Goal: Check status: Check status

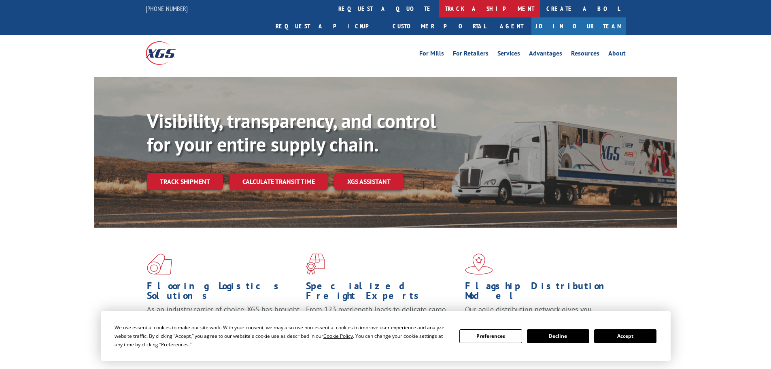
click at [439, 6] on link "track a shipment" at bounding box center [490, 8] width 102 height 17
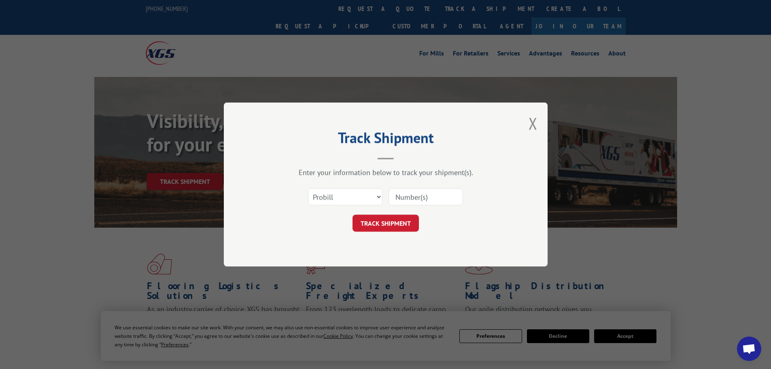
click at [406, 196] on input at bounding box center [426, 196] width 74 height 17
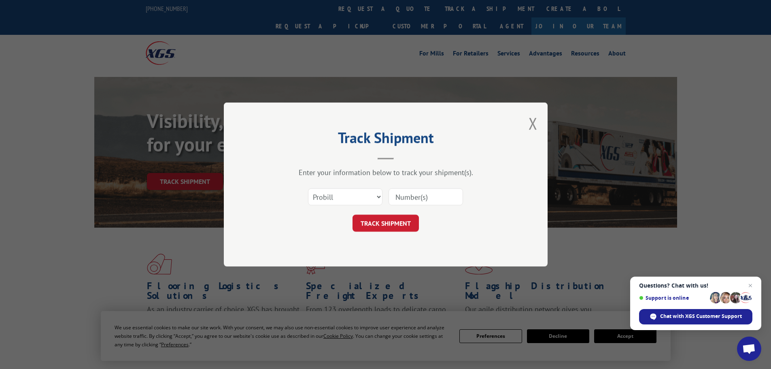
paste input "17516811"
type input "17516811"
click at [386, 221] on button "TRACK SHIPMENT" at bounding box center [386, 223] width 66 height 17
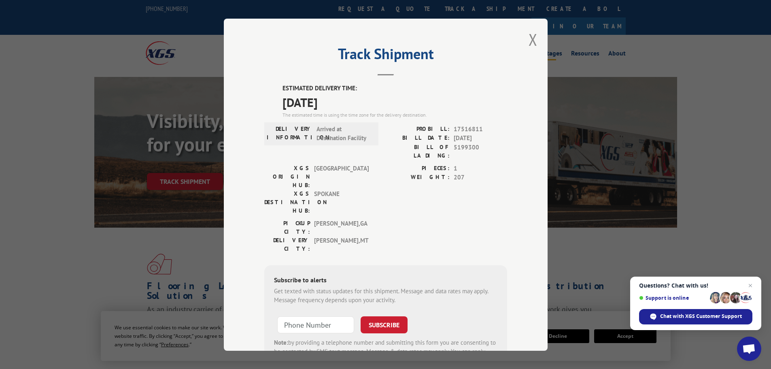
click at [530, 36] on button "Close modal" at bounding box center [533, 39] width 9 height 21
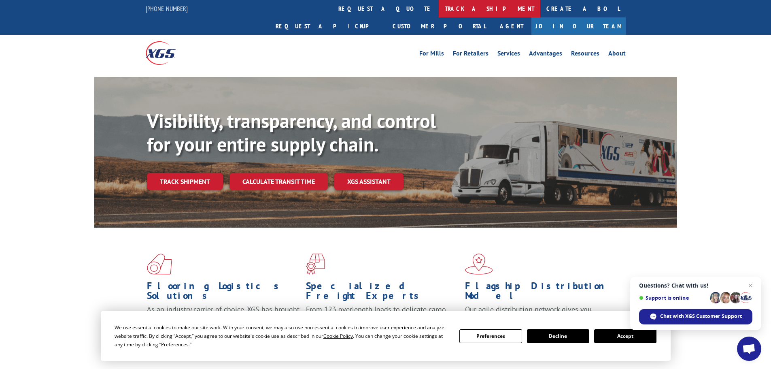
click at [439, 8] on link "track a shipment" at bounding box center [490, 8] width 102 height 17
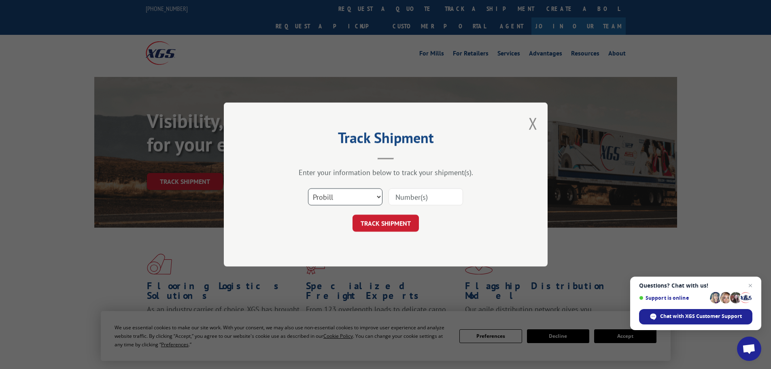
click at [353, 196] on select "Select category... Probill BOL PO" at bounding box center [345, 196] width 74 height 17
select select "bol"
click at [308, 188] on select "Select category... Probill BOL PO" at bounding box center [345, 196] width 74 height 17
click at [404, 198] on input at bounding box center [426, 196] width 74 height 17
paste input "6831216"
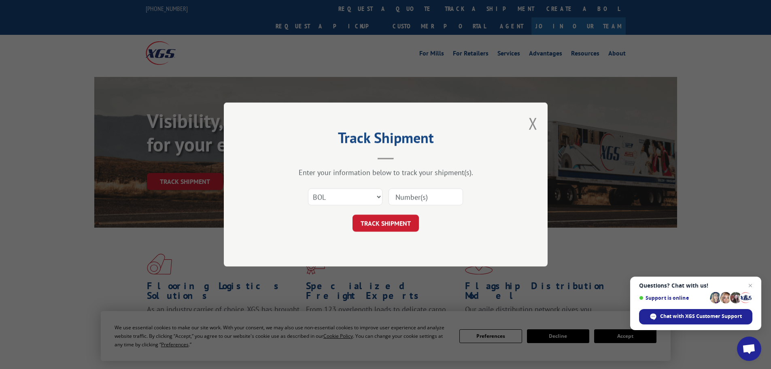
type input "6831216"
click button "TRACK SHIPMENT" at bounding box center [386, 223] width 66 height 17
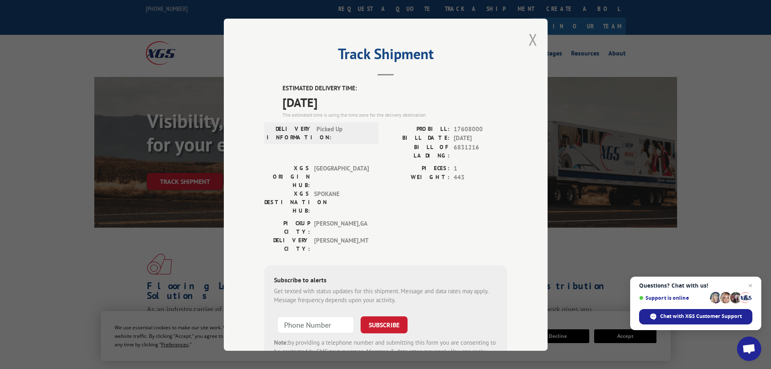
click at [529, 36] on button "Close modal" at bounding box center [533, 39] width 9 height 21
